Goal: Task Accomplishment & Management: Manage account settings

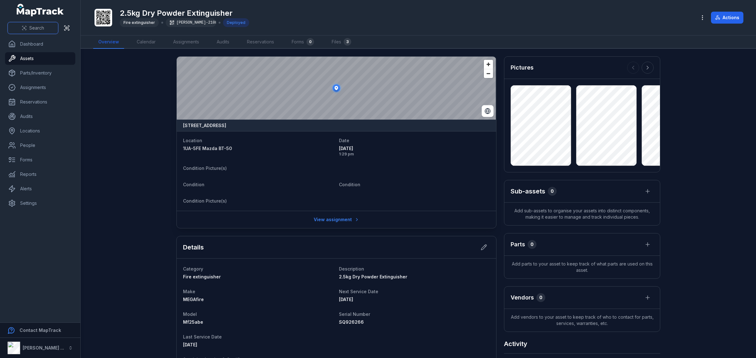
click at [34, 25] on span "Search" at bounding box center [36, 28] width 15 height 6
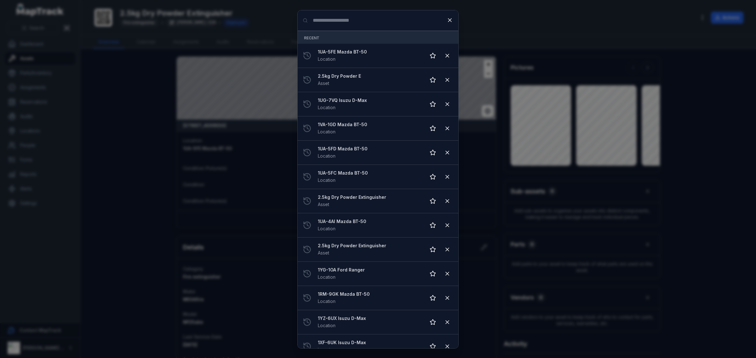
click at [372, 26] on input "Search for anything" at bounding box center [377, 20] width 161 height 20
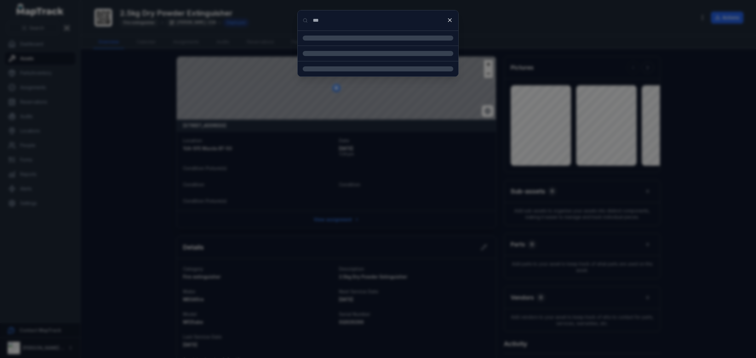
type input "***"
click at [365, 61] on strong "2.5kg Dry Powder Extinguisher" at bounding box center [385, 63] width 135 height 6
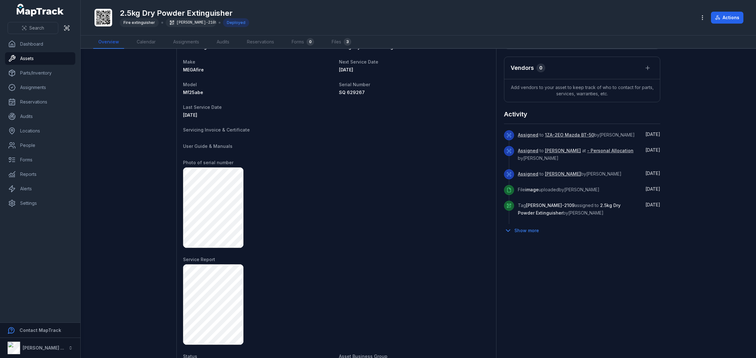
scroll to position [72, 0]
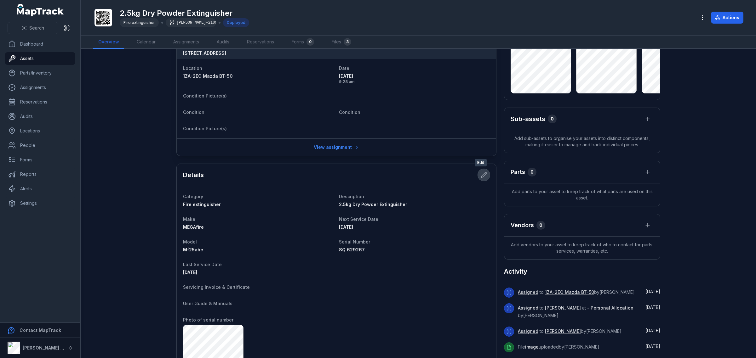
click at [482, 180] on button at bounding box center [484, 175] width 12 height 12
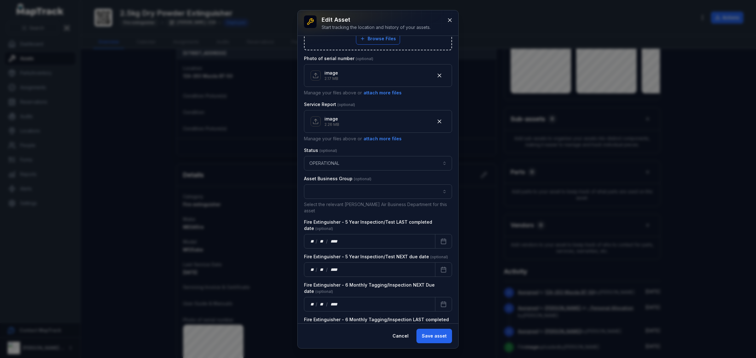
scroll to position [315, 0]
click at [371, 235] on div "** / ** / ****" at bounding box center [369, 241] width 131 height 14
click at [445, 237] on button "Calendar" at bounding box center [443, 241] width 17 height 14
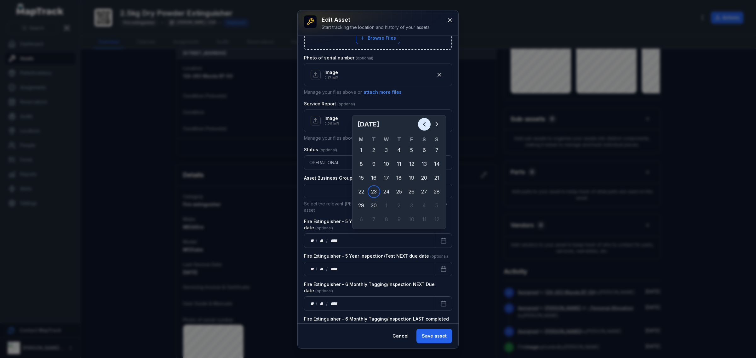
click at [427, 122] on icon "Previous" at bounding box center [424, 125] width 8 height 8
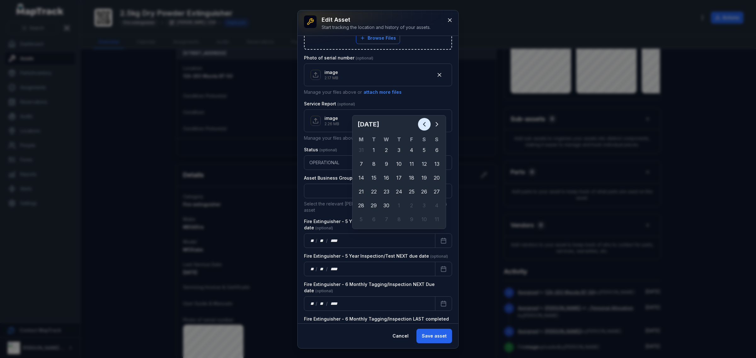
click at [427, 122] on icon "Previous" at bounding box center [424, 125] width 8 height 8
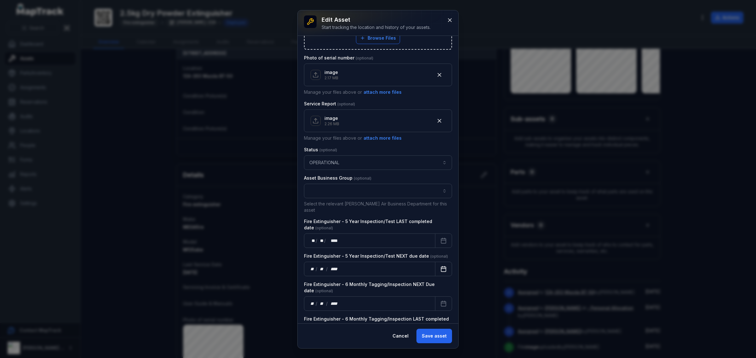
click at [440, 263] on button "Calendar" at bounding box center [443, 269] width 17 height 14
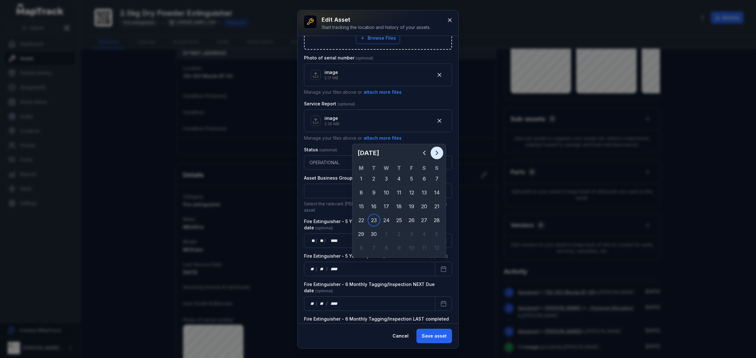
click at [435, 153] on icon "Next" at bounding box center [437, 153] width 8 height 8
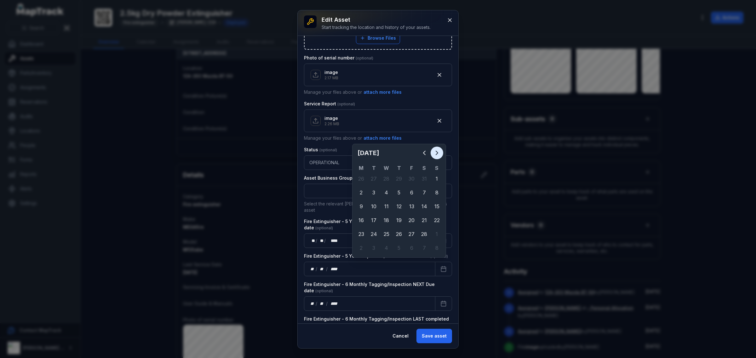
click at [435, 153] on icon "Next" at bounding box center [437, 153] width 8 height 8
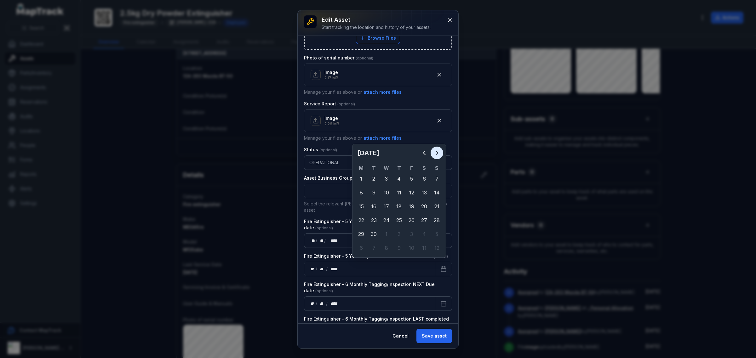
click at [435, 153] on icon "Next" at bounding box center [437, 153] width 8 height 8
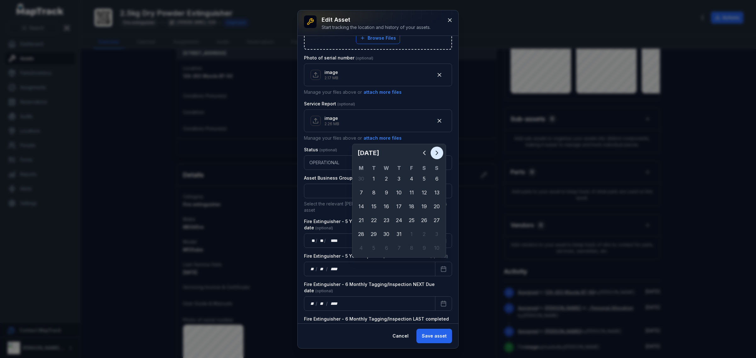
click at [435, 153] on icon "Next" at bounding box center [437, 153] width 8 height 8
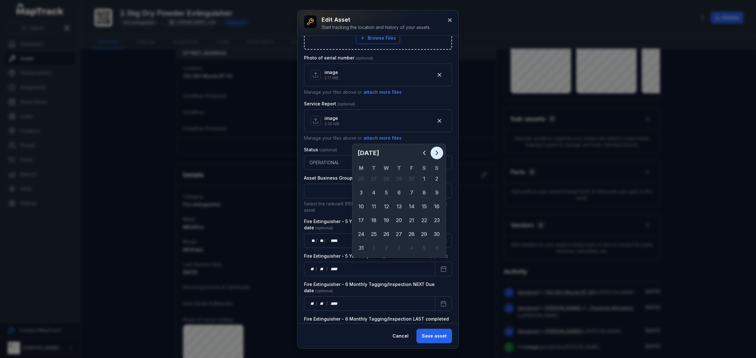
click at [435, 153] on icon "Next" at bounding box center [437, 153] width 8 height 8
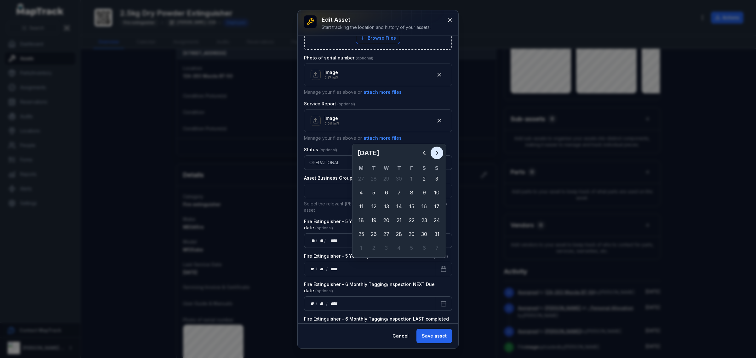
click at [435, 153] on icon "Next" at bounding box center [437, 153] width 8 height 8
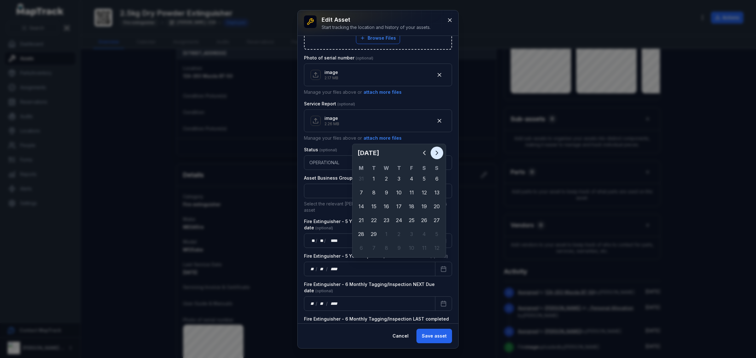
click at [435, 153] on icon "Next" at bounding box center [437, 153] width 8 height 8
click at [419, 153] on button "Previous" at bounding box center [424, 153] width 13 height 13
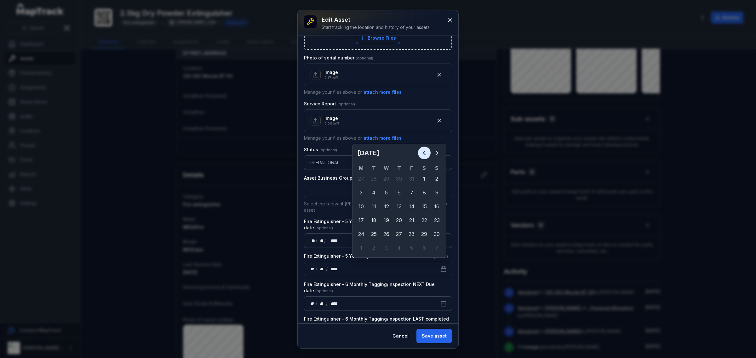
click at [419, 153] on button "Previous" at bounding box center [424, 153] width 13 height 13
click at [437, 148] on button "Next" at bounding box center [436, 153] width 13 height 13
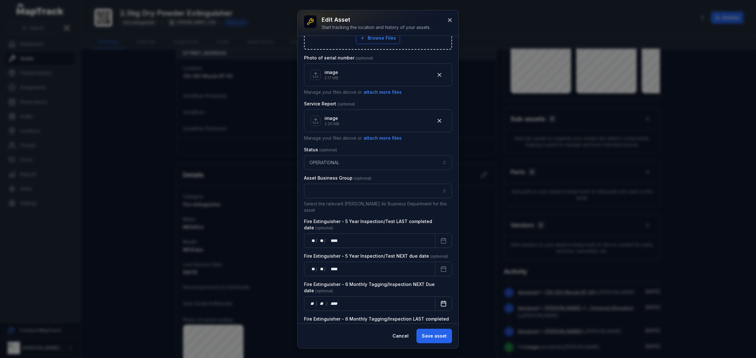
click at [435, 304] on button "Calendar" at bounding box center [443, 304] width 17 height 14
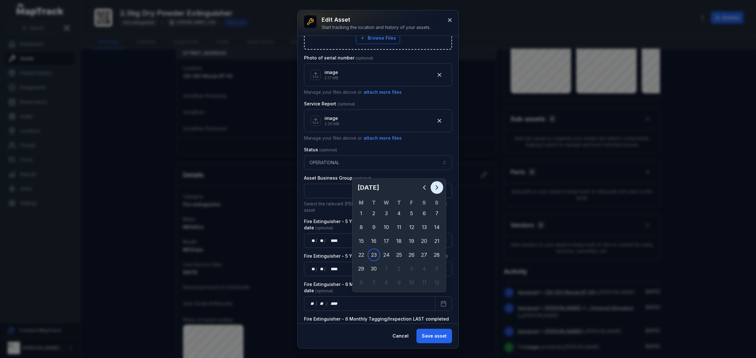
click at [432, 189] on button "Next" at bounding box center [436, 187] width 13 height 13
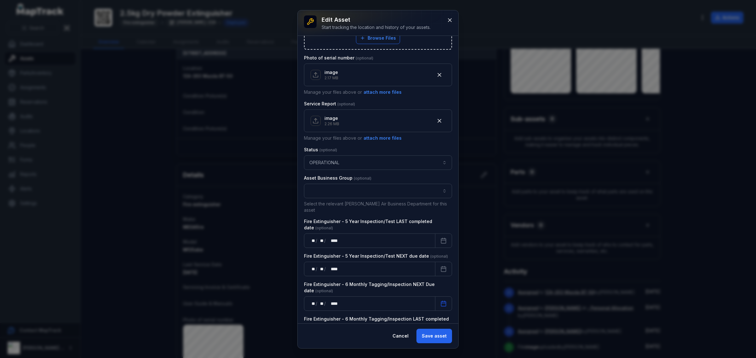
scroll to position [339, 0]
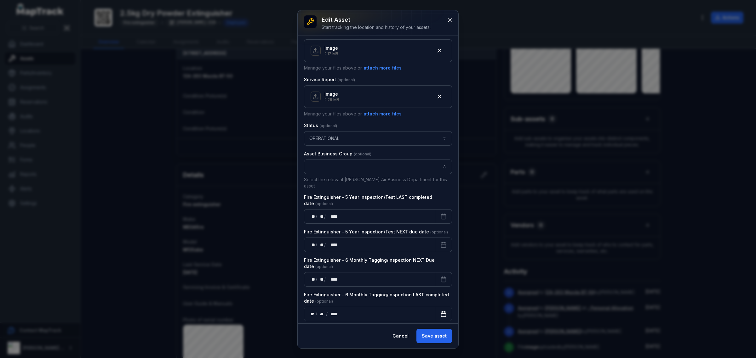
click at [441, 307] on button "Calendar" at bounding box center [443, 314] width 17 height 14
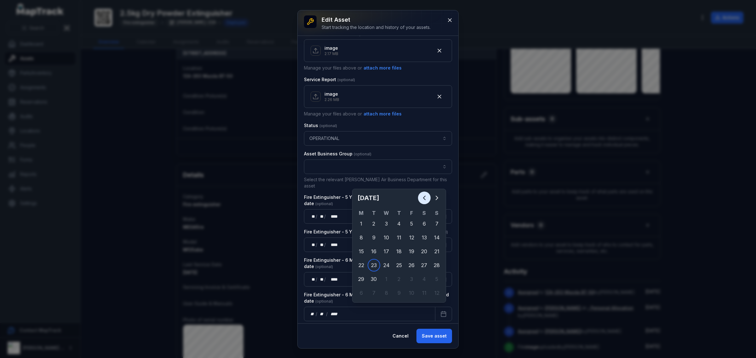
click at [421, 194] on button "Previous" at bounding box center [424, 198] width 13 height 13
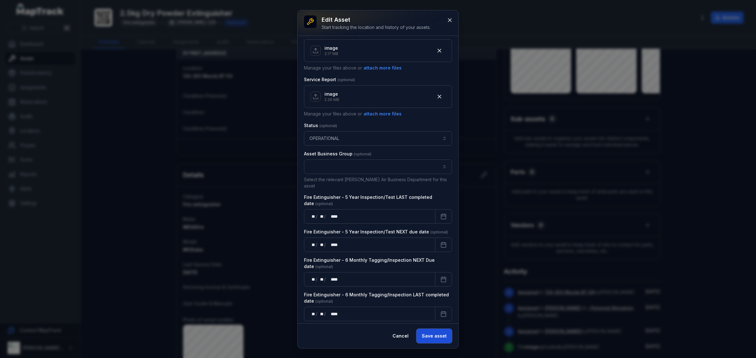
click at [442, 334] on button "Save asset" at bounding box center [434, 336] width 36 height 14
